Goal: Task Accomplishment & Management: Use online tool/utility

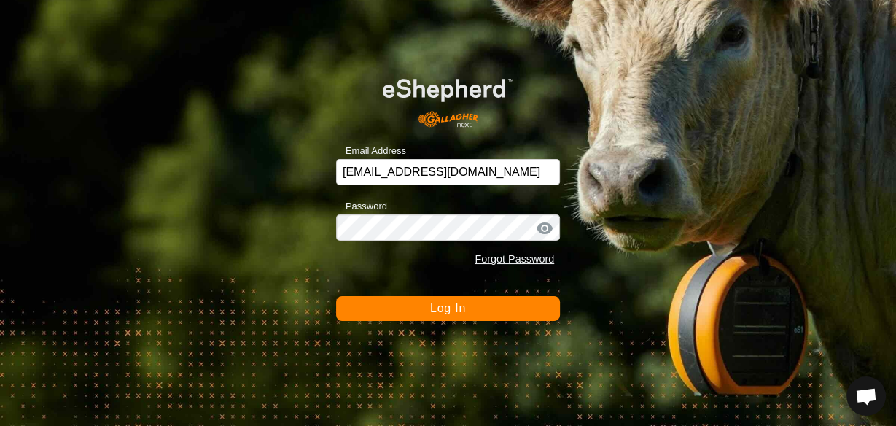
click at [427, 306] on button "Log In" at bounding box center [448, 308] width 224 height 25
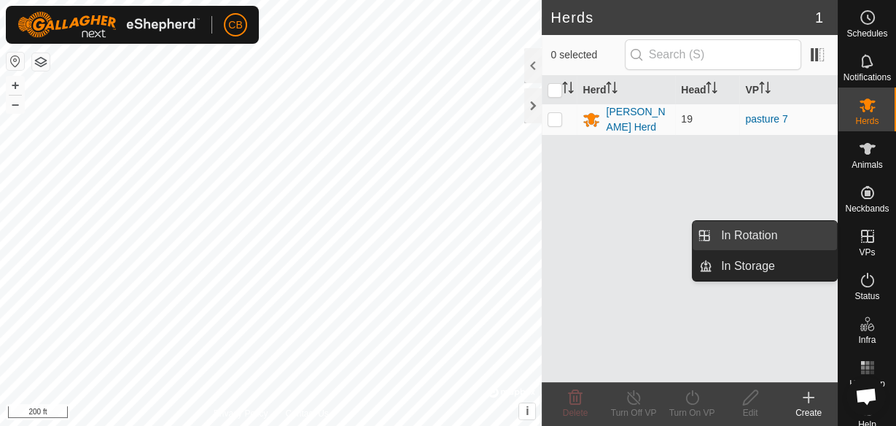
click at [807, 236] on link "In Rotation" at bounding box center [775, 235] width 125 height 29
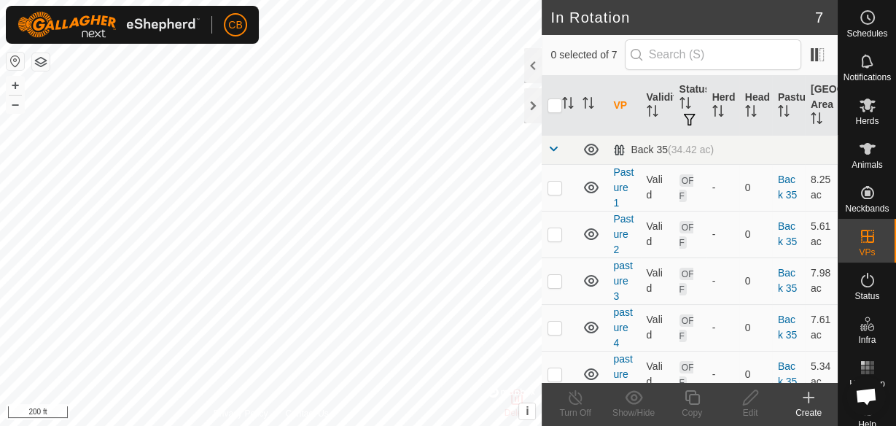
click at [812, 400] on icon at bounding box center [809, 398] width 18 height 18
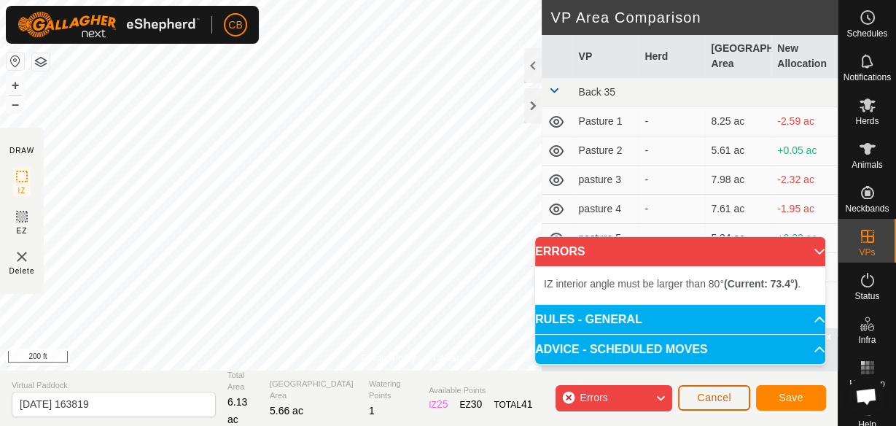
click at [707, 395] on span "Cancel" at bounding box center [714, 398] width 34 height 12
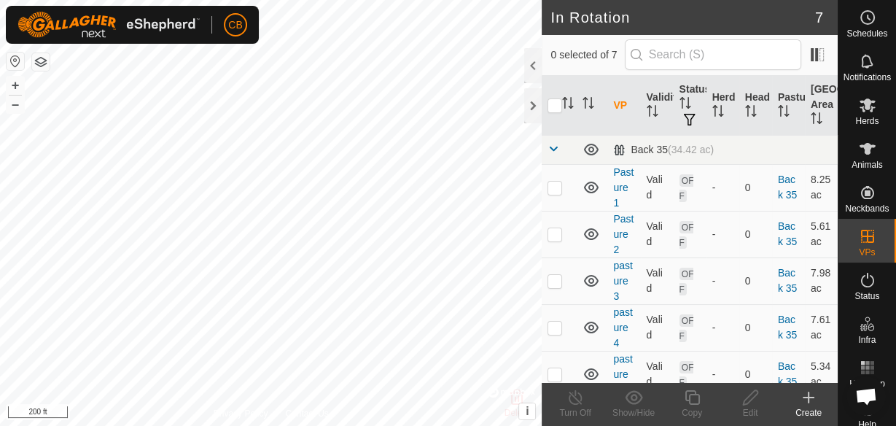
click at [809, 401] on icon at bounding box center [809, 397] width 0 height 10
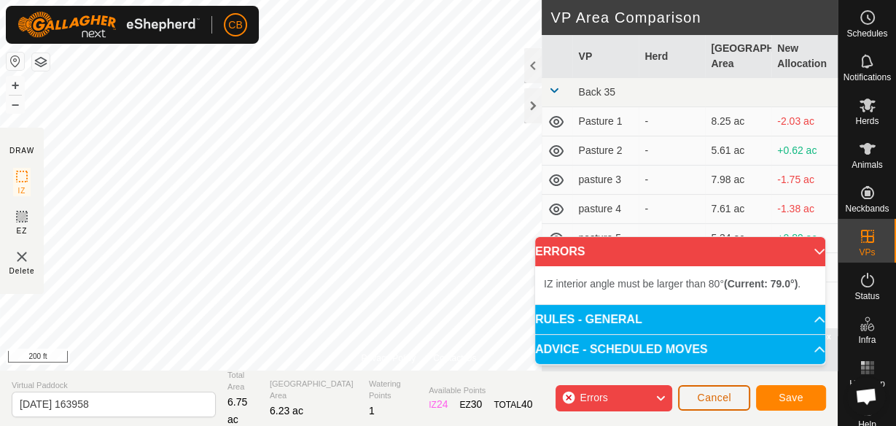
click at [702, 400] on span "Cancel" at bounding box center [714, 398] width 34 height 12
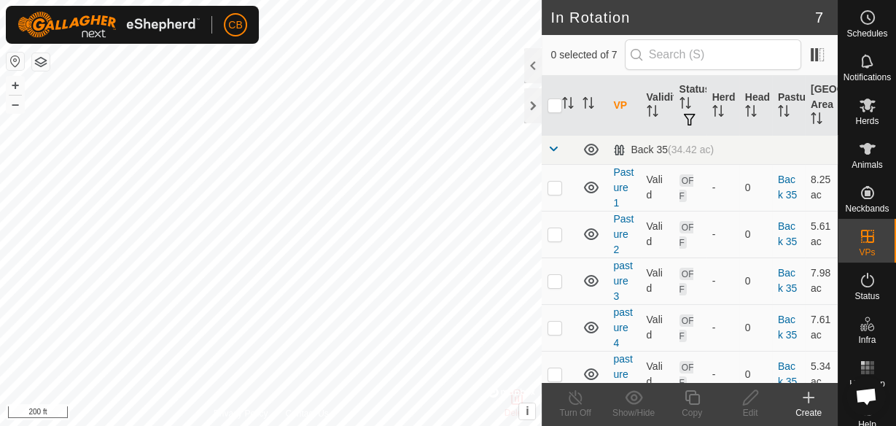
click at [807, 403] on icon at bounding box center [809, 398] width 18 height 18
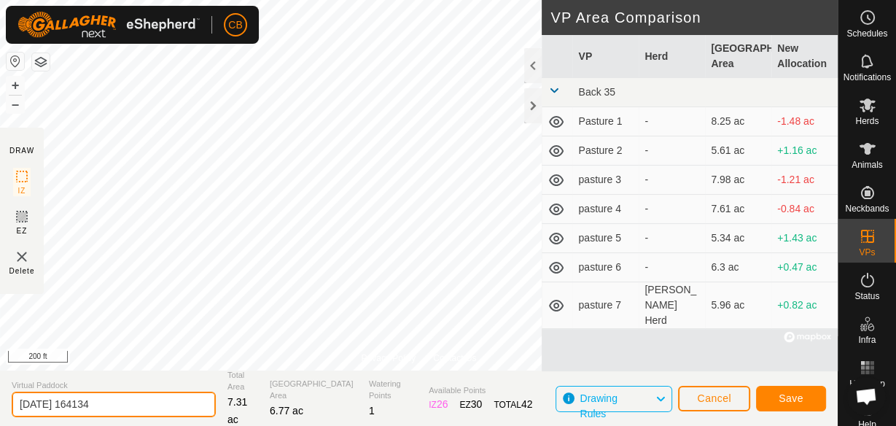
click at [125, 403] on input "[DATE] 164134" at bounding box center [114, 405] width 204 height 26
type input "2"
type input "pasture 8"
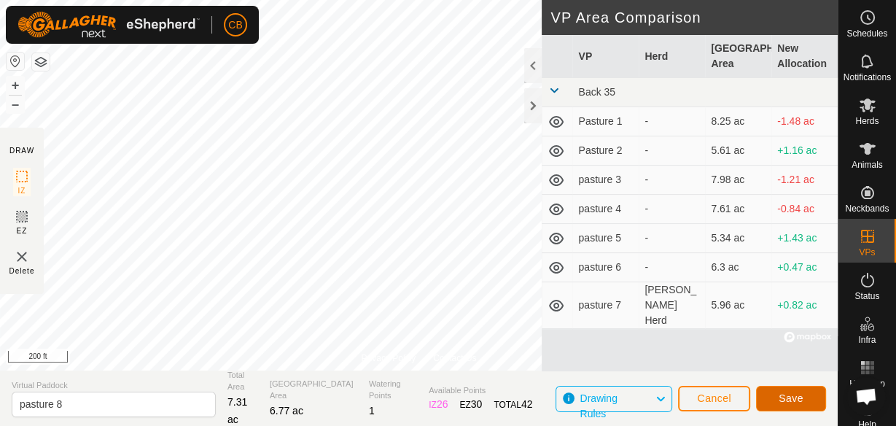
click at [794, 395] on span "Save" at bounding box center [791, 398] width 25 height 12
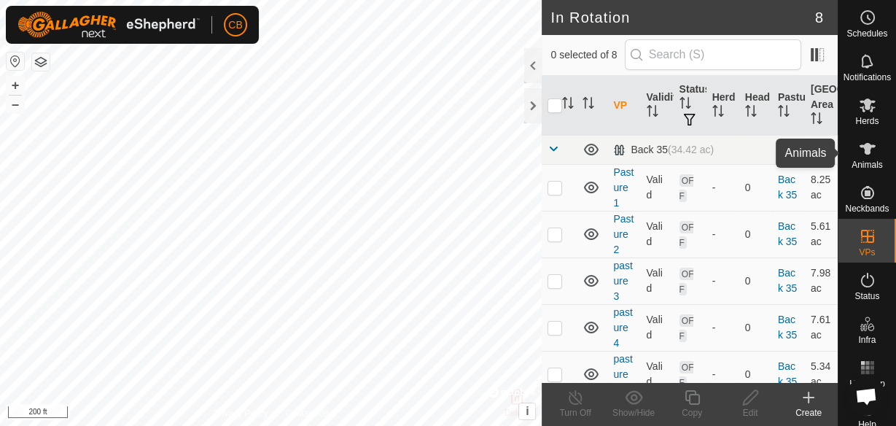
click at [862, 152] on icon at bounding box center [868, 149] width 16 height 12
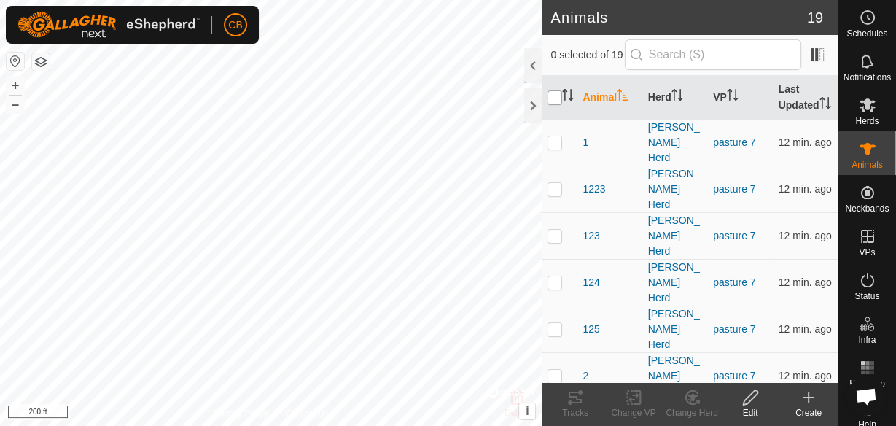
click at [554, 105] on input "checkbox" at bounding box center [555, 97] width 15 height 15
checkbox input "true"
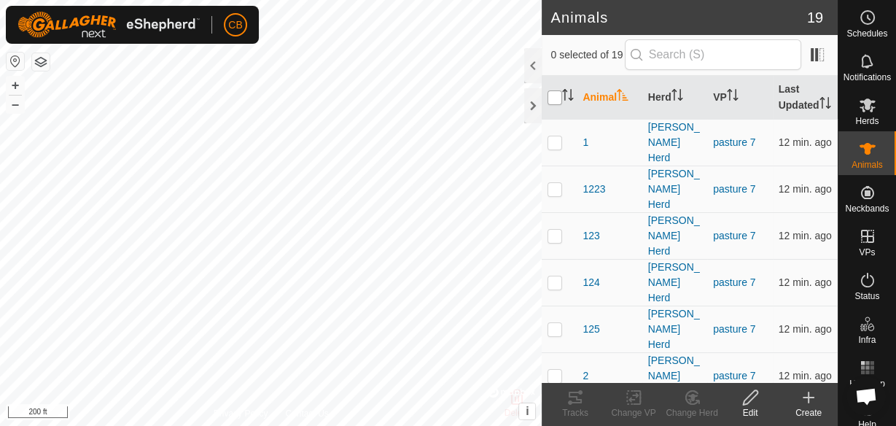
checkbox input "true"
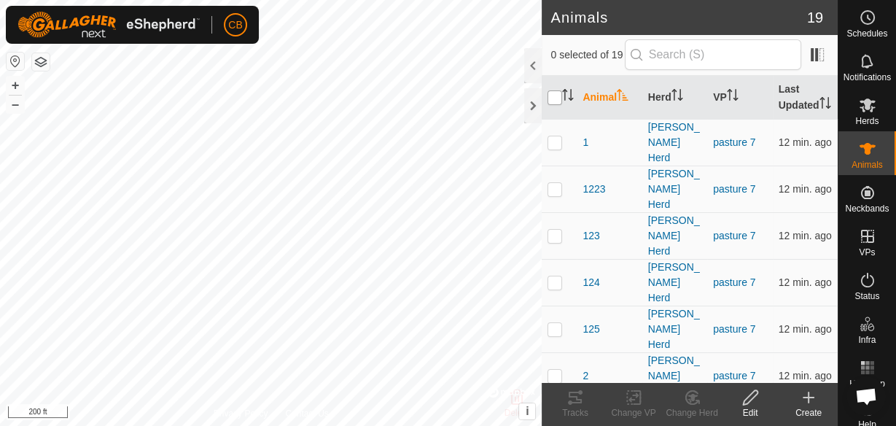
checkbox input "true"
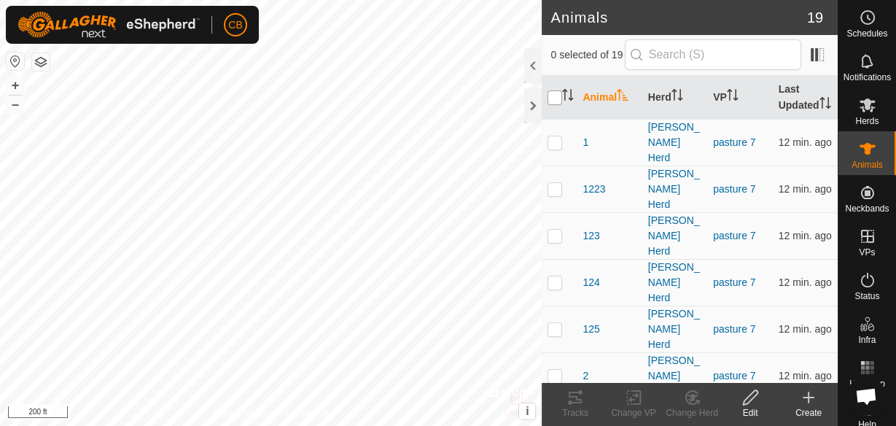
checkbox input "true"
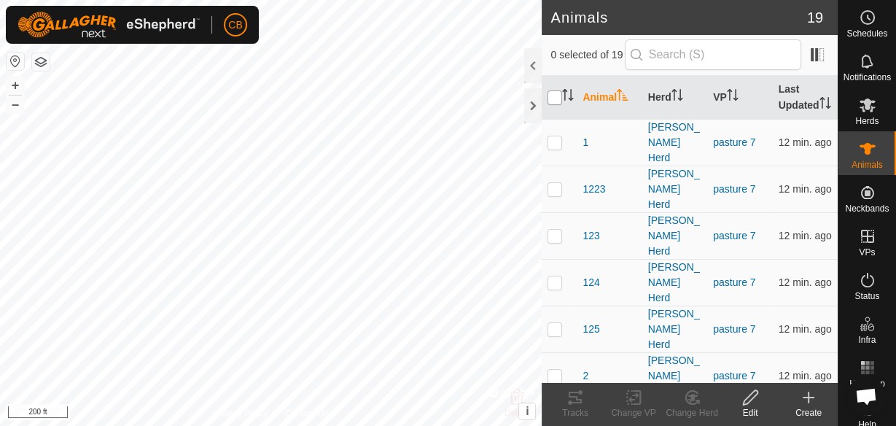
checkbox input "true"
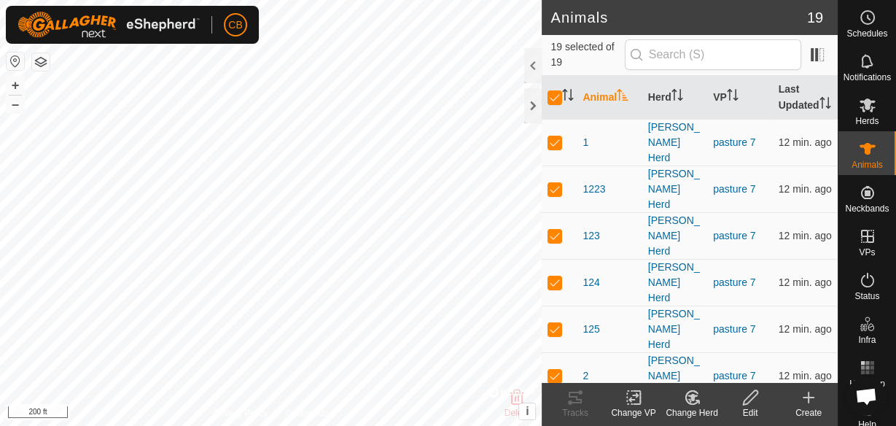
click at [638, 403] on icon at bounding box center [634, 398] width 18 height 18
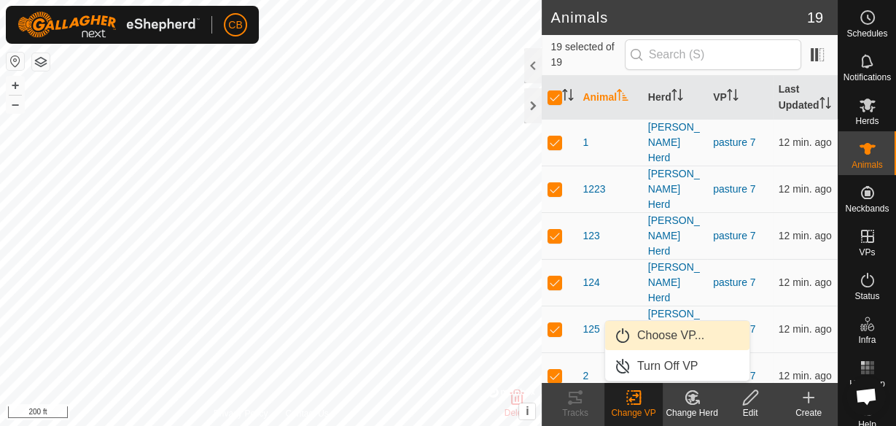
click at [654, 339] on link "Choose VP..." at bounding box center [677, 335] width 144 height 29
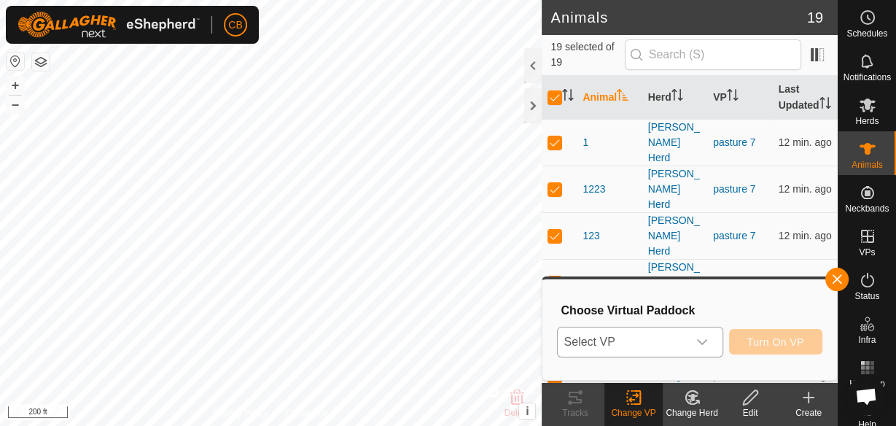
click at [702, 340] on icon "dropdown trigger" at bounding box center [703, 342] width 12 height 12
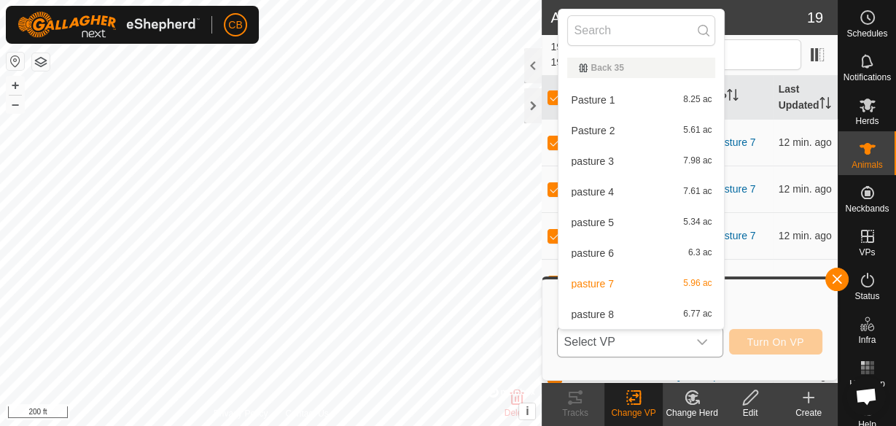
click at [673, 315] on li "pasture 8 6.77 ac" at bounding box center [642, 314] width 166 height 29
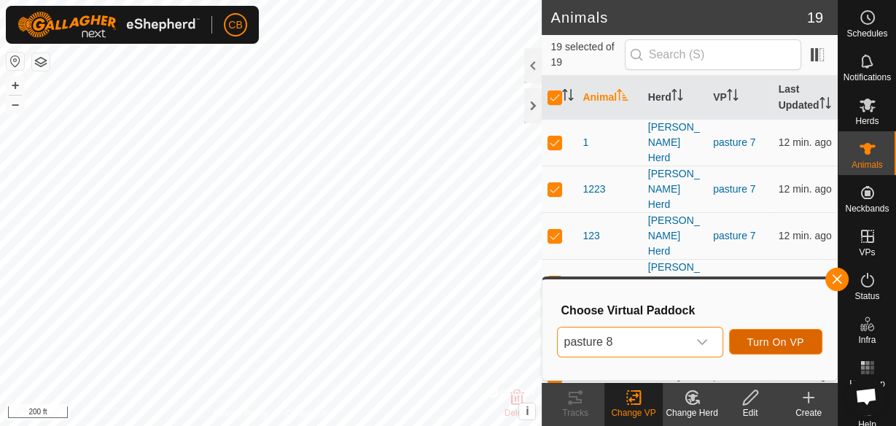
click at [775, 337] on span "Turn On VP" at bounding box center [776, 342] width 57 height 12
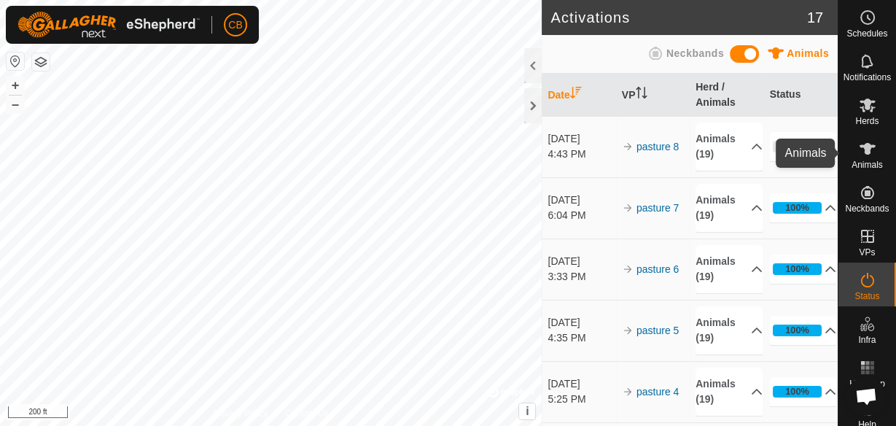
click at [860, 151] on icon at bounding box center [868, 149] width 16 height 12
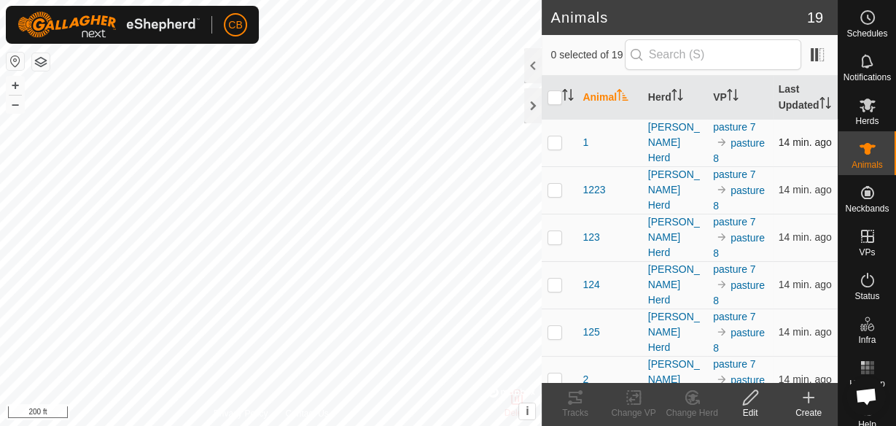
click at [554, 148] on p-checkbox at bounding box center [555, 142] width 15 height 12
click at [575, 406] on div "Tracks" at bounding box center [575, 412] width 58 height 13
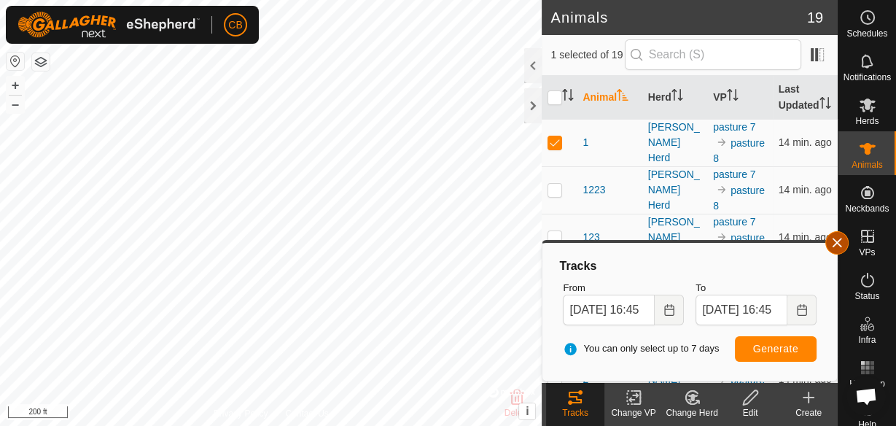
click at [837, 240] on button "button" at bounding box center [837, 242] width 23 height 23
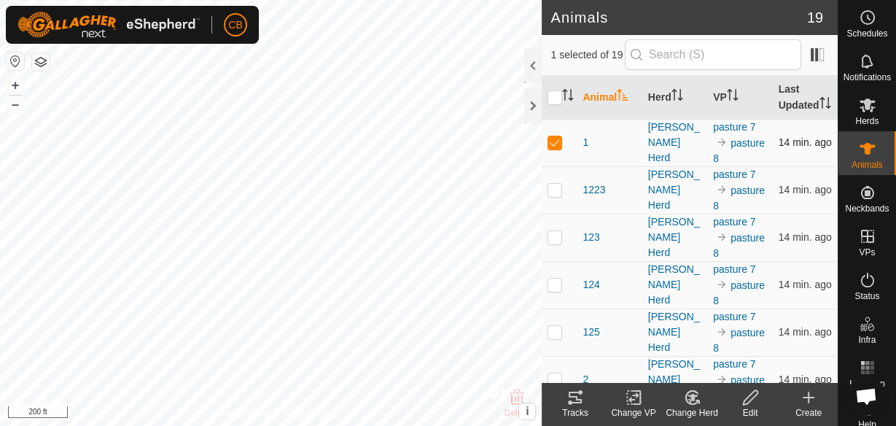
click at [554, 163] on td at bounding box center [559, 142] width 35 height 47
checkbox input "false"
click at [554, 195] on p-checkbox at bounding box center [555, 190] width 15 height 12
click at [578, 397] on icon at bounding box center [576, 398] width 18 height 18
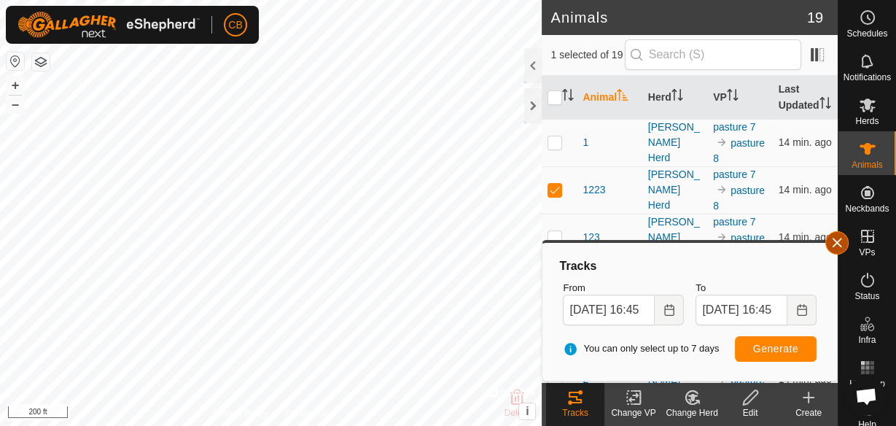
click at [834, 245] on button "button" at bounding box center [837, 242] width 23 height 23
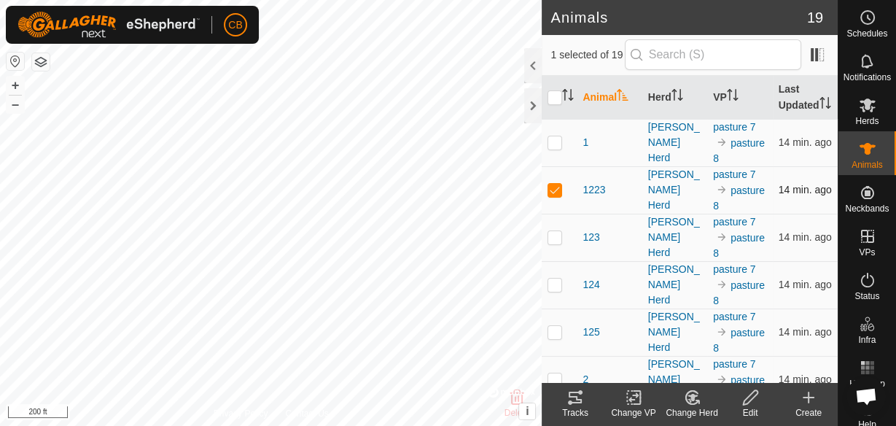
click at [553, 195] on p-checkbox at bounding box center [555, 190] width 15 height 12
checkbox input "false"
